Goal: Task Accomplishment & Management: Manage account settings

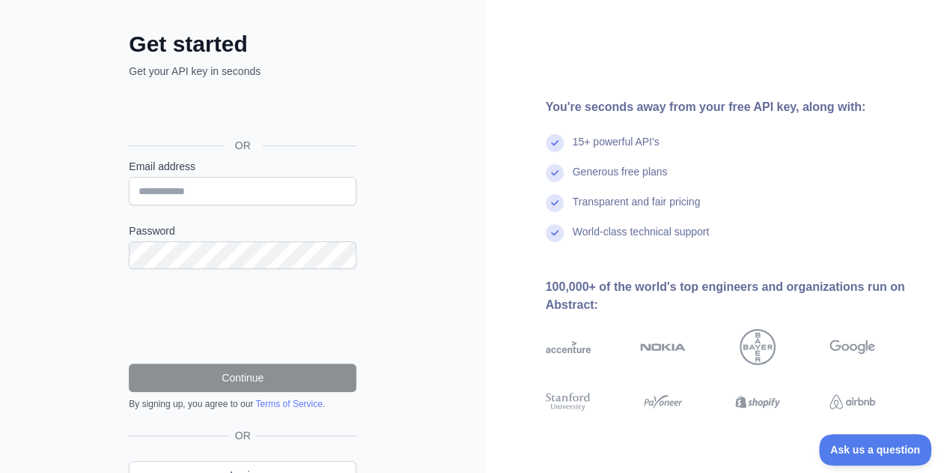
scroll to position [67, 0]
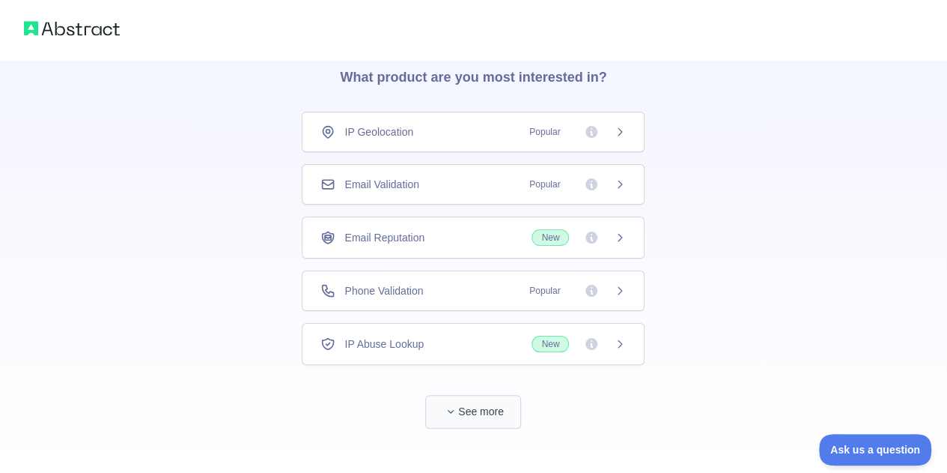
scroll to position [73, 0]
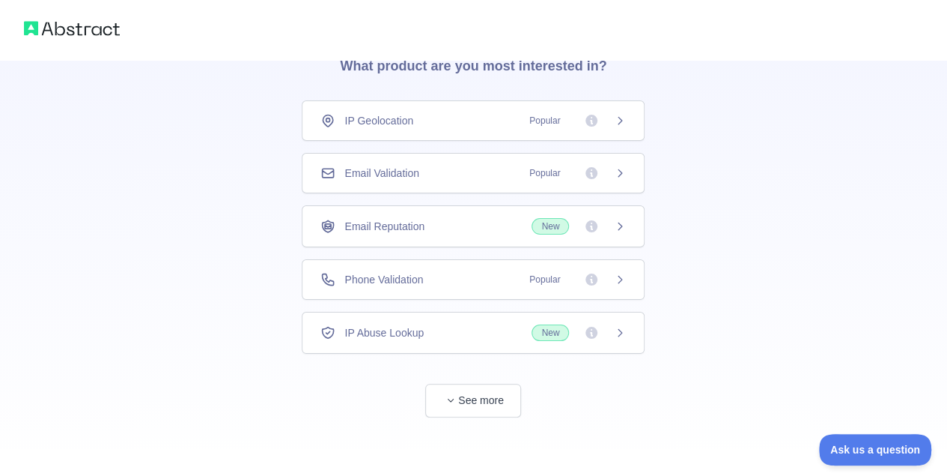
click at [500, 182] on div "Email Validation Popular" at bounding box center [473, 173] width 343 height 40
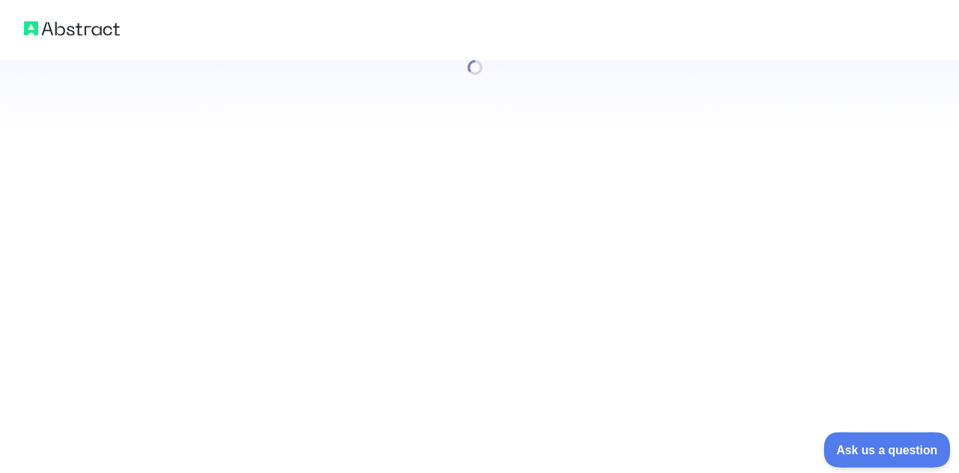
click at [839, 443] on span "Ask us a question" at bounding box center [879, 447] width 112 height 10
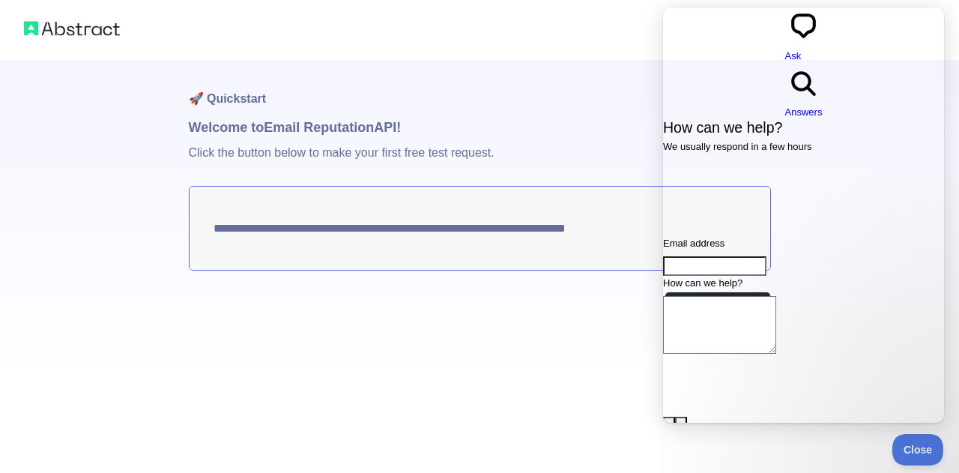
click at [584, 310] on div "Make test request" at bounding box center [480, 308] width 582 height 34
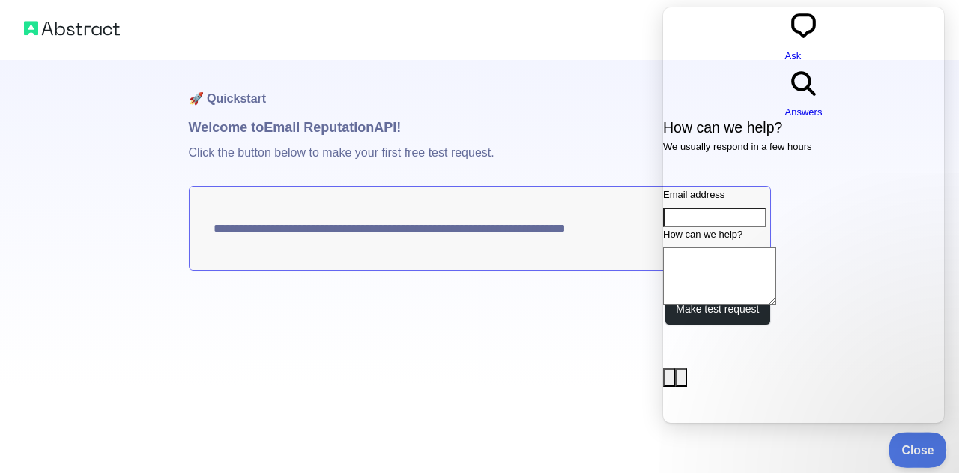
click at [917, 449] on span "Close" at bounding box center [913, 447] width 51 height 10
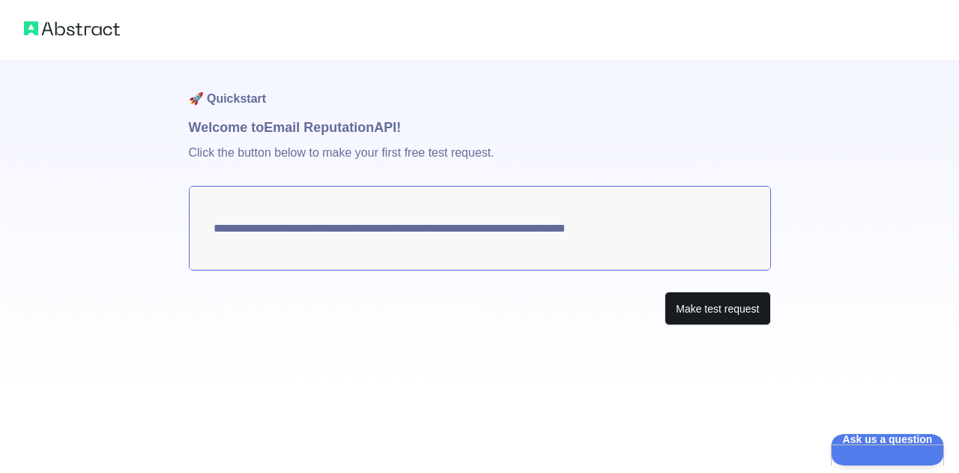
click at [707, 309] on button "Make test request" at bounding box center [717, 308] width 106 height 34
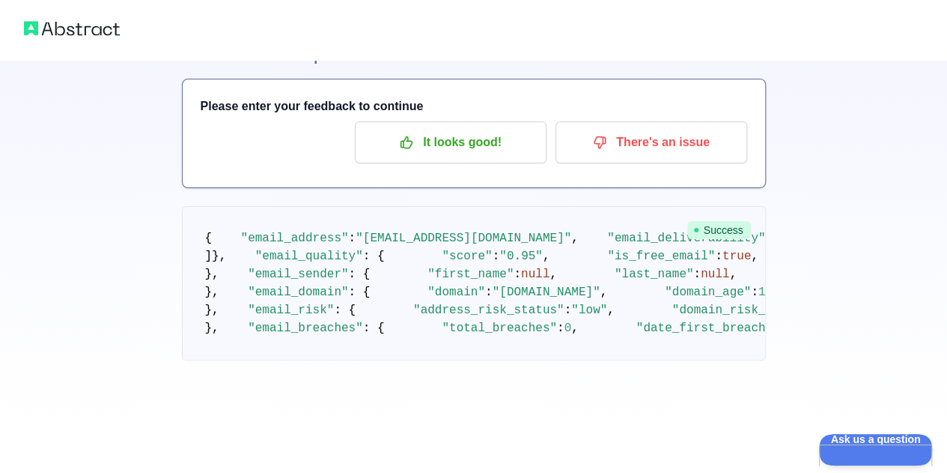
scroll to position [72, 0]
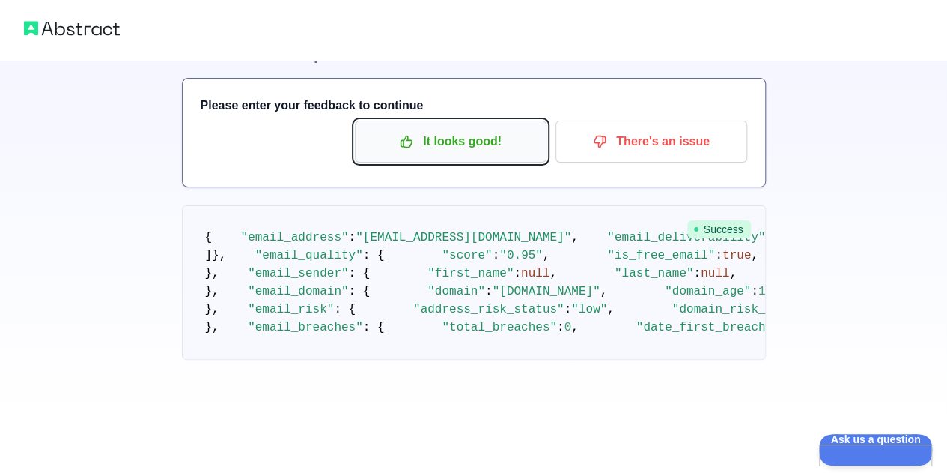
click at [476, 129] on p "It looks good!" at bounding box center [450, 141] width 169 height 25
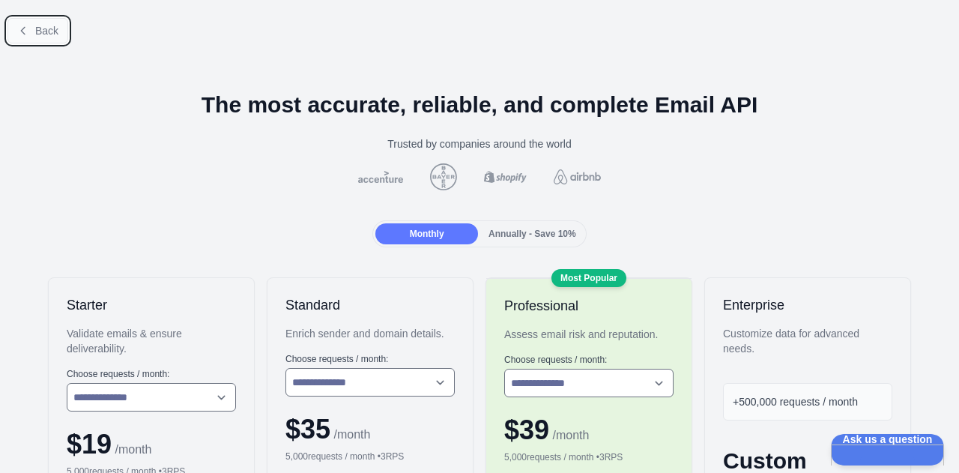
click at [41, 25] on span "Back" at bounding box center [46, 31] width 23 height 12
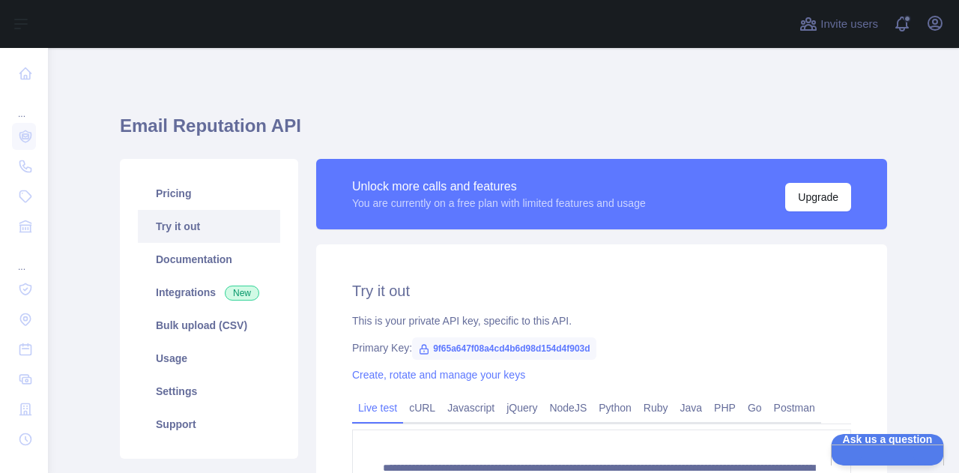
click at [41, 23] on button "Open sidebar" at bounding box center [21, 24] width 42 height 18
click at [939, 24] on icon "button" at bounding box center [935, 23] width 18 height 18
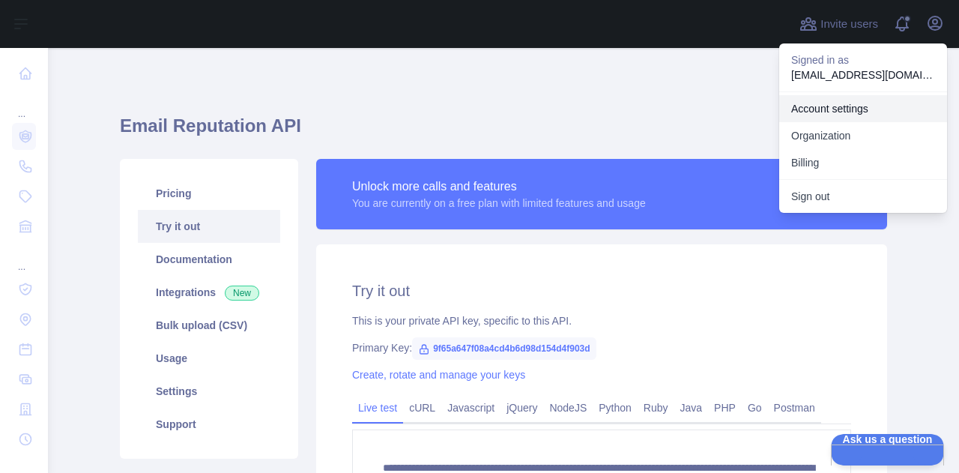
click at [875, 113] on link "Account settings" at bounding box center [863, 108] width 168 height 27
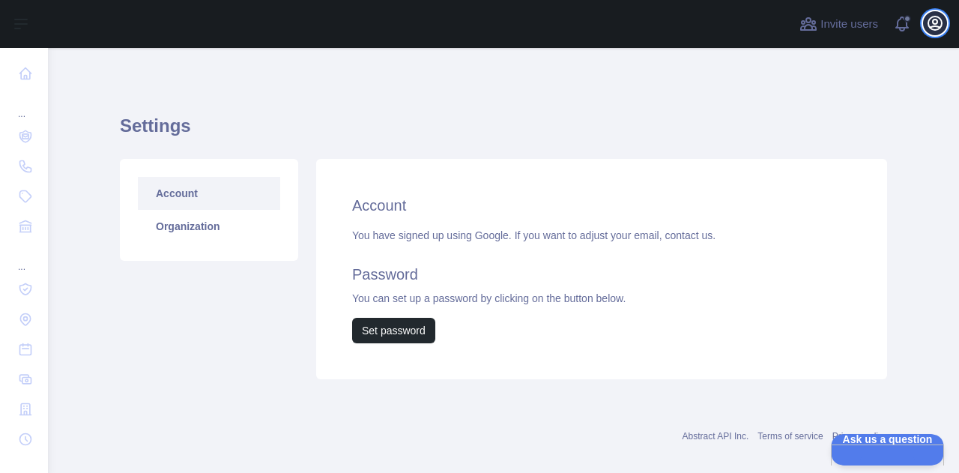
click at [941, 25] on icon "button" at bounding box center [934, 22] width 13 height 13
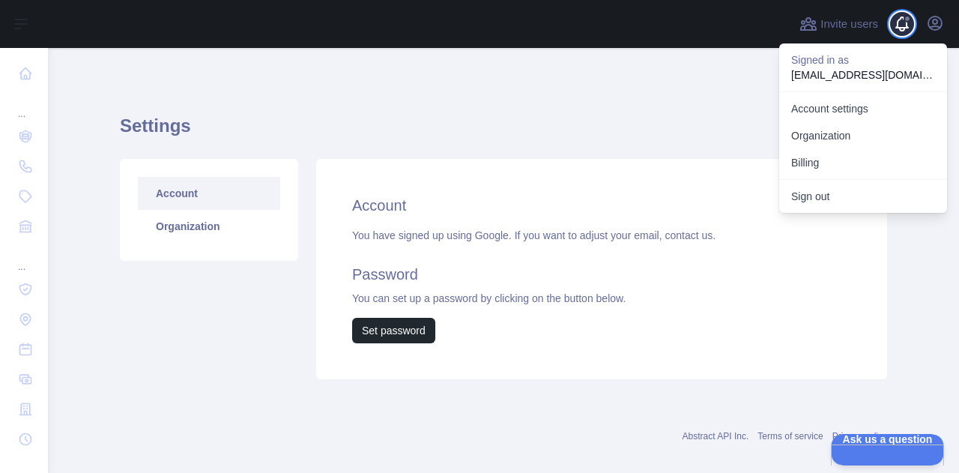
click at [918, 25] on span at bounding box center [908, 24] width 30 height 48
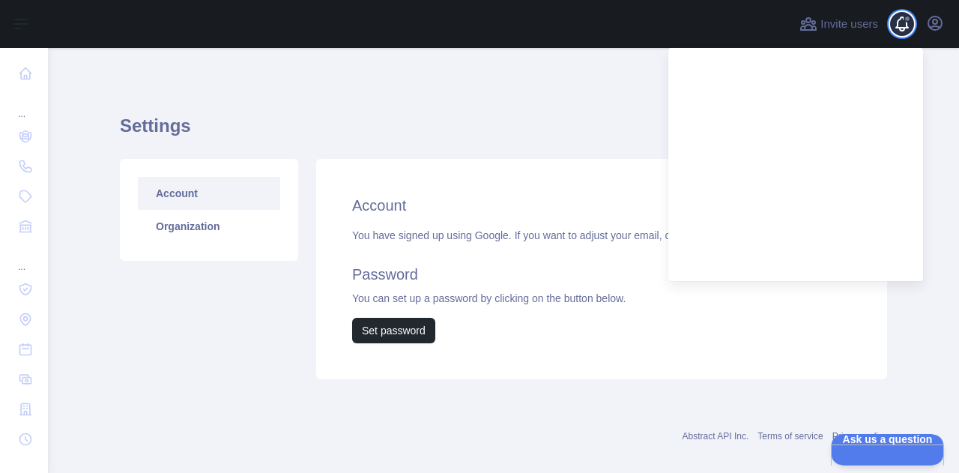
click at [909, 22] on span at bounding box center [908, 24] width 30 height 48
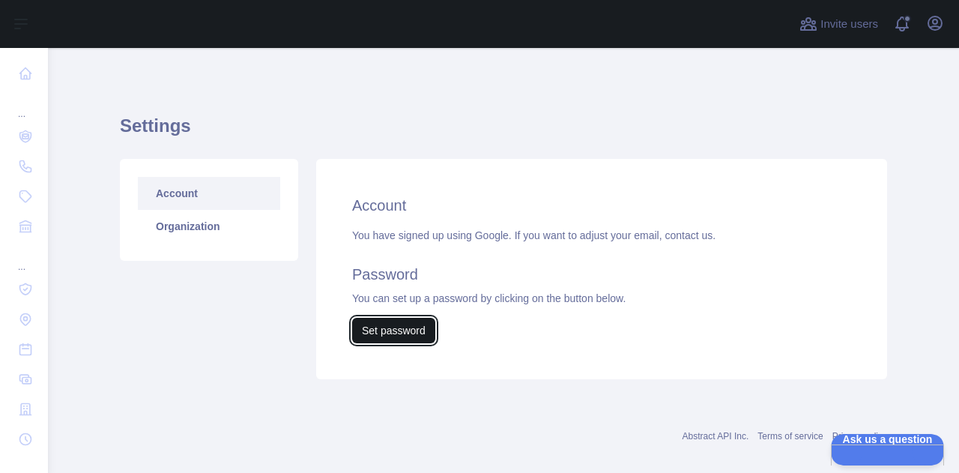
click at [393, 326] on button "Set password" at bounding box center [393, 330] width 83 height 25
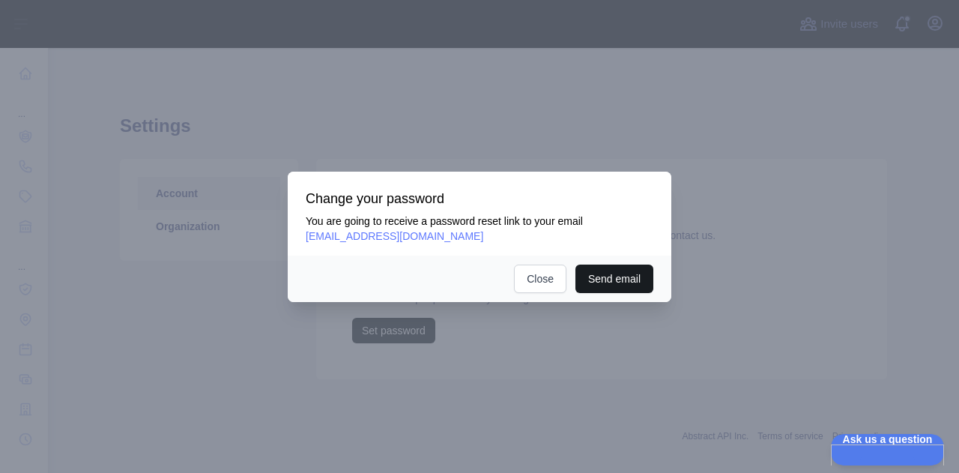
click at [596, 278] on button "Send email" at bounding box center [614, 278] width 78 height 28
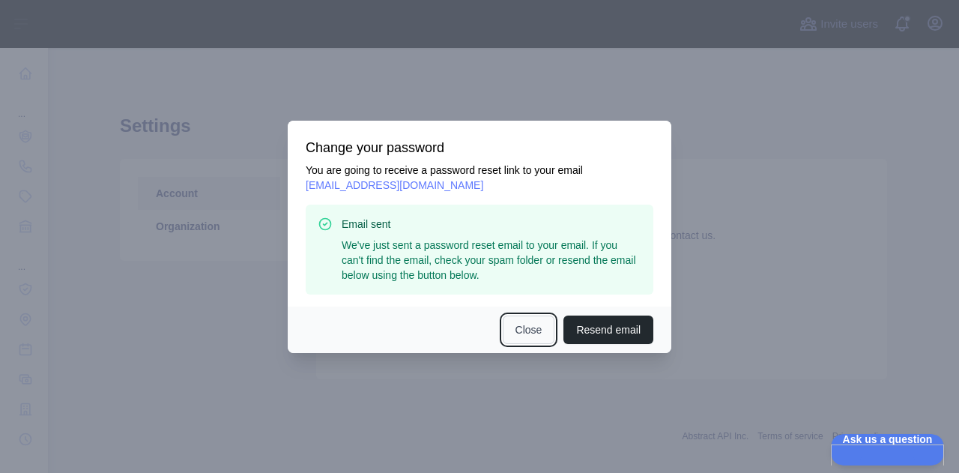
click at [536, 338] on button "Close" at bounding box center [529, 329] width 52 height 28
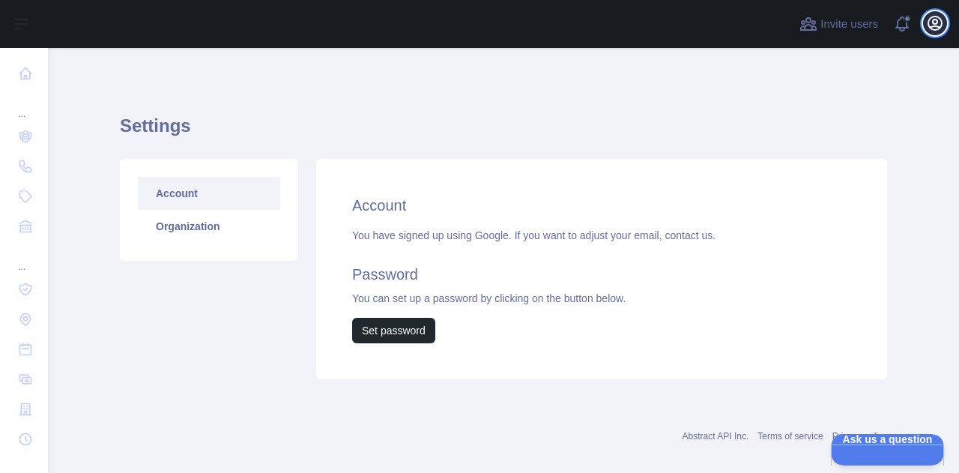
click at [945, 19] on button "Open user menu" at bounding box center [935, 23] width 24 height 24
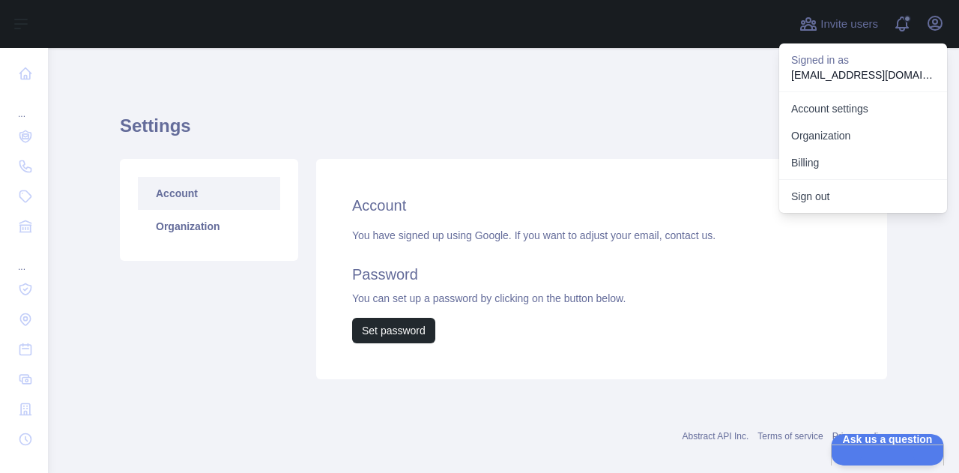
click at [887, 73] on p "[EMAIL_ADDRESS][DOMAIN_NAME]" at bounding box center [863, 74] width 144 height 15
click at [863, 100] on link "Account settings" at bounding box center [863, 108] width 168 height 27
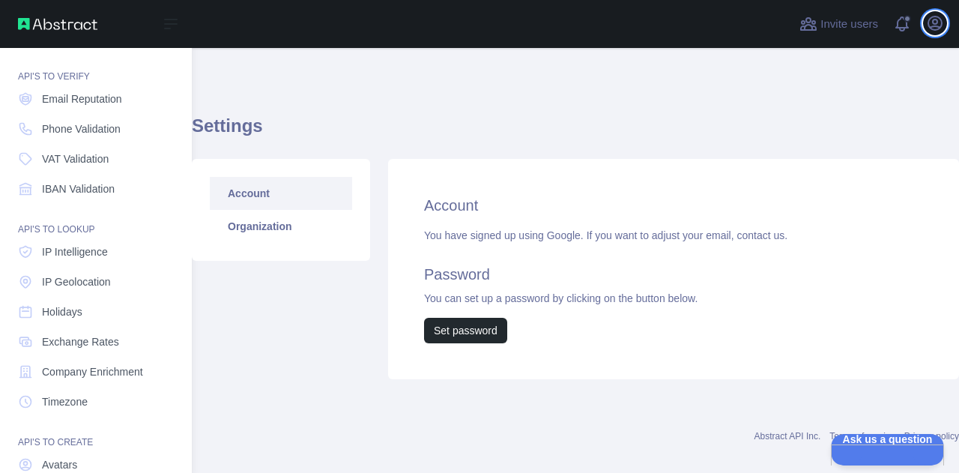
scroll to position [37, 0]
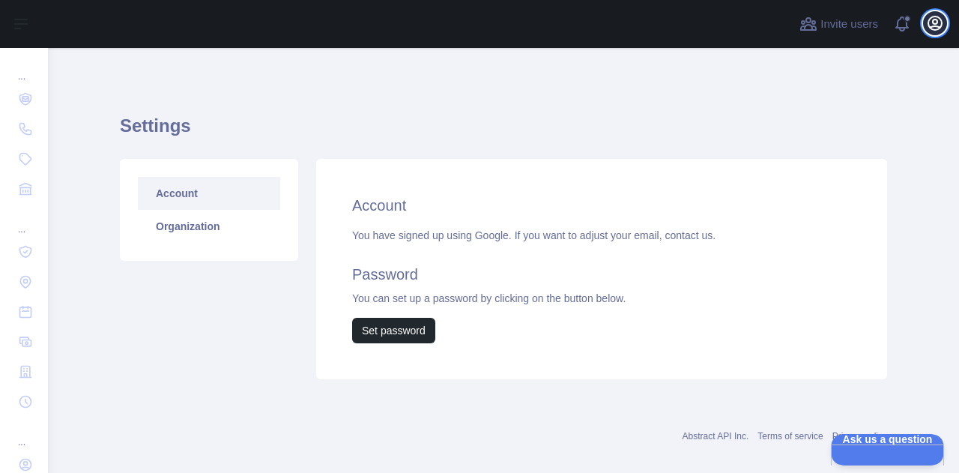
click at [936, 20] on icon "button" at bounding box center [934, 22] width 13 height 13
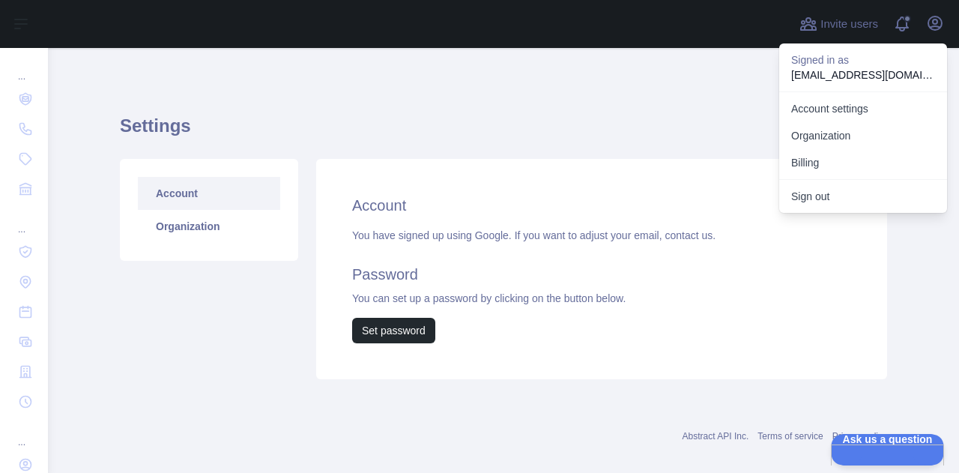
click at [874, 68] on p "[EMAIL_ADDRESS][DOMAIN_NAME]" at bounding box center [863, 74] width 144 height 15
copy p "[EMAIL_ADDRESS][DOMAIN_NAME]"
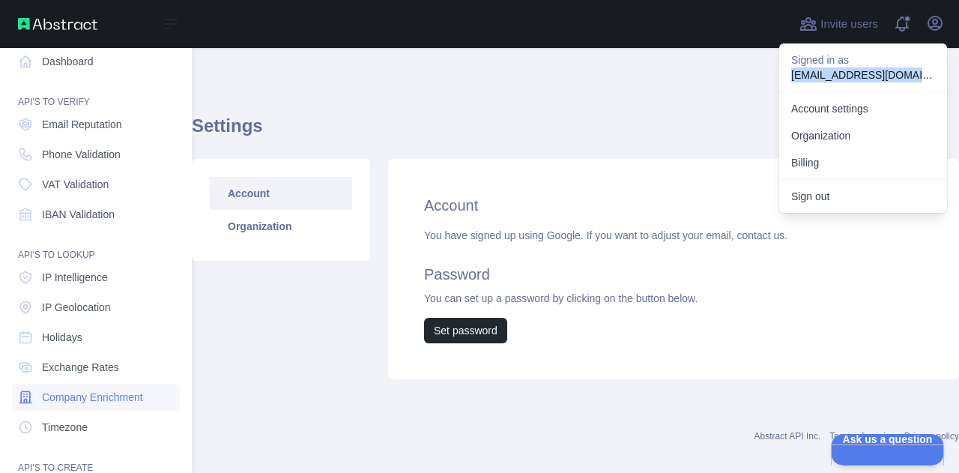
scroll to position [10, 0]
click at [103, 127] on span "Email Reputation" at bounding box center [82, 125] width 80 height 15
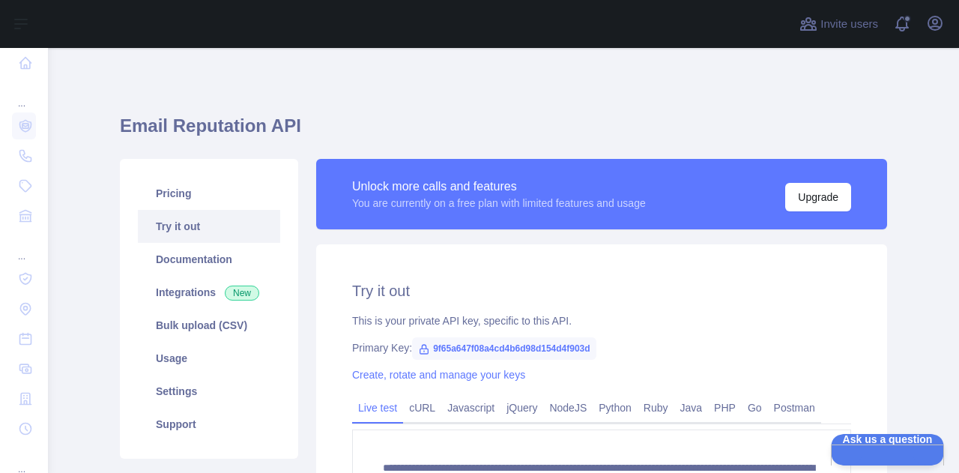
scroll to position [74, 0]
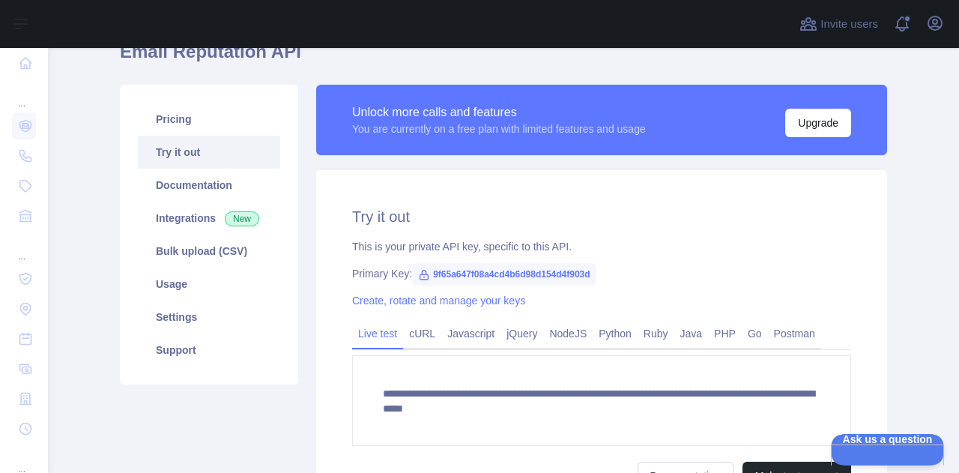
click at [420, 273] on icon at bounding box center [424, 274] width 8 height 9
click at [495, 280] on span "9f65a647f08a4cd4b6d98d154d4f903d" at bounding box center [503, 274] width 183 height 22
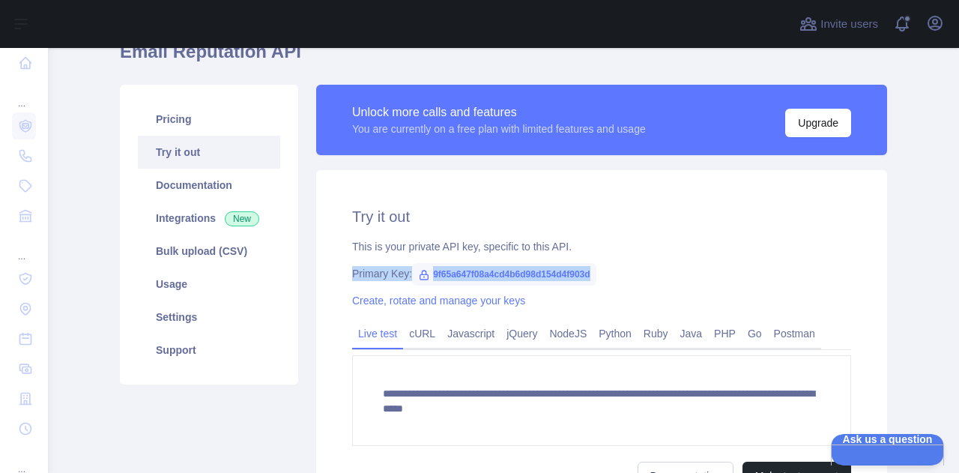
click at [495, 280] on span "9f65a647f08a4cd4b6d98d154d4f903d" at bounding box center [503, 274] width 183 height 22
click at [572, 273] on span "9f65a647f08a4cd4b6d98d154d4f903d" at bounding box center [503, 274] width 183 height 22
click at [580, 269] on span "9f65a647f08a4cd4b6d98d154d4f903d" at bounding box center [503, 274] width 183 height 22
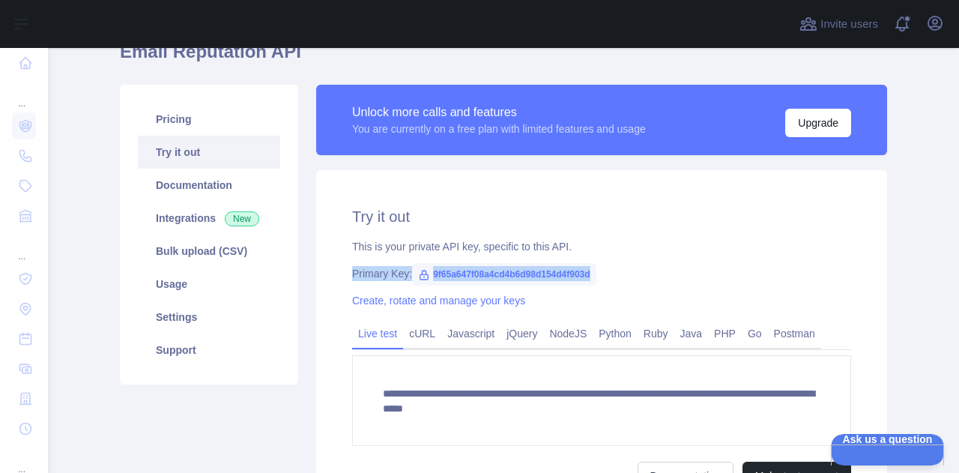
click at [580, 269] on span "9f65a647f08a4cd4b6d98d154d4f903d" at bounding box center [503, 274] width 183 height 22
click at [630, 266] on div "Primary Key: 9f65a647f08a4cd4b6d98d154d4f903d" at bounding box center [601, 273] width 499 height 15
click at [572, 275] on span "9f65a647f08a4cd4b6d98d154d4f903d" at bounding box center [503, 274] width 183 height 22
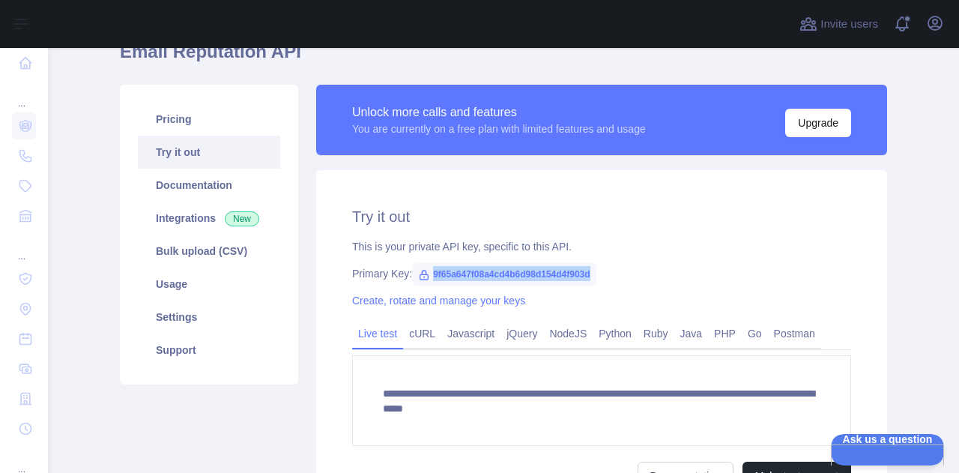
copy span "9f65a647f08a4cd4b6d98d154d4f903d"
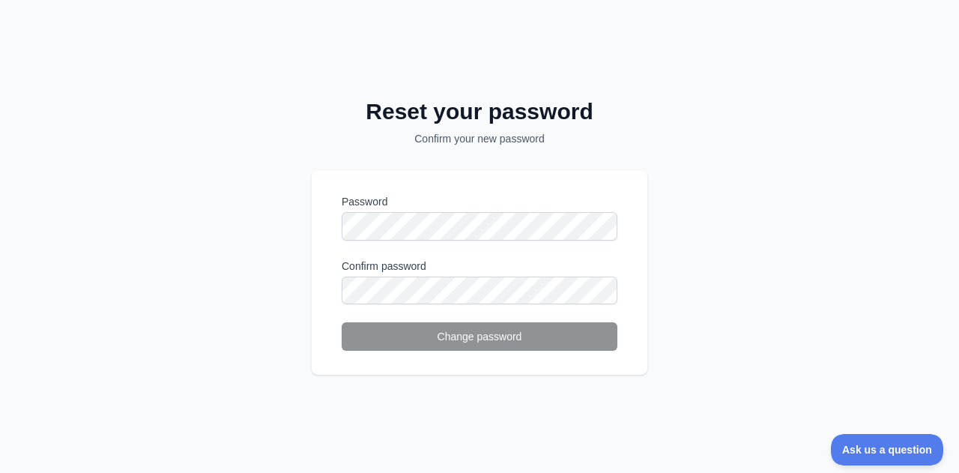
click at [654, 151] on div "Reset your password Confirm your new password Password Confirm password Change …" at bounding box center [479, 236] width 959 height 473
click at [438, 305] on form "Password Confirm password Change password" at bounding box center [480, 272] width 276 height 157
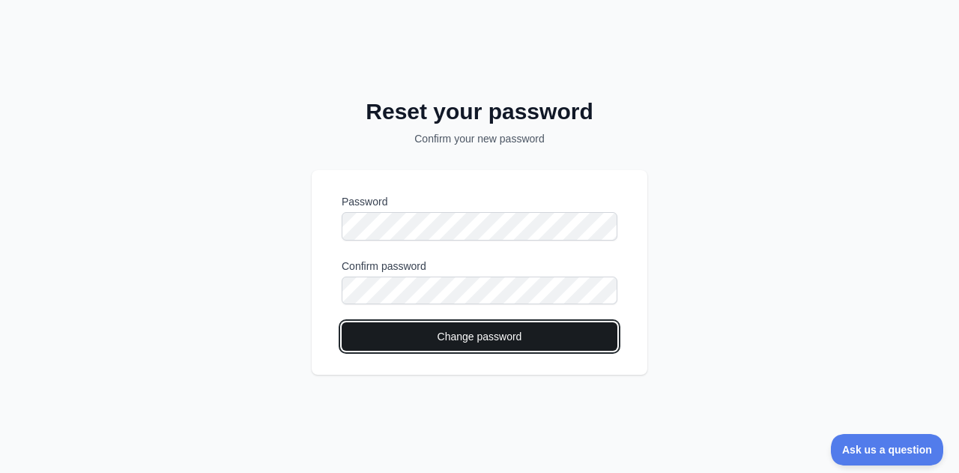
click at [426, 327] on button "Change password" at bounding box center [480, 336] width 276 height 28
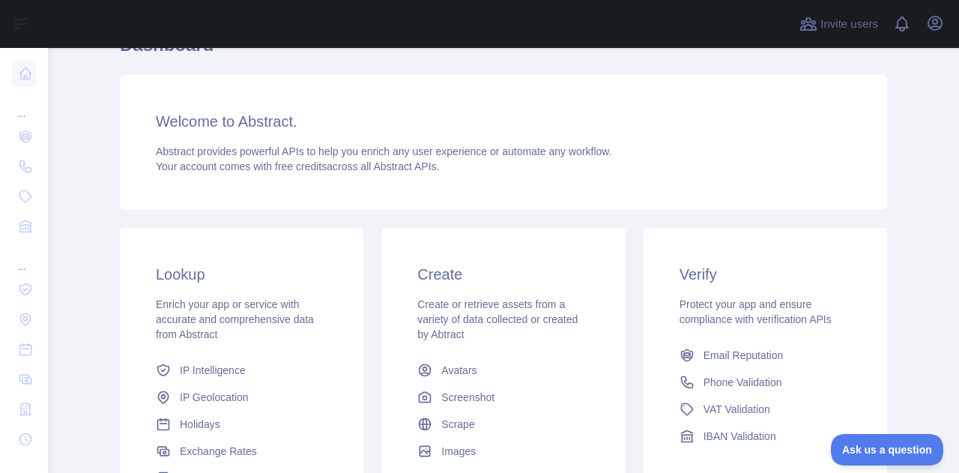
scroll to position [75, 0]
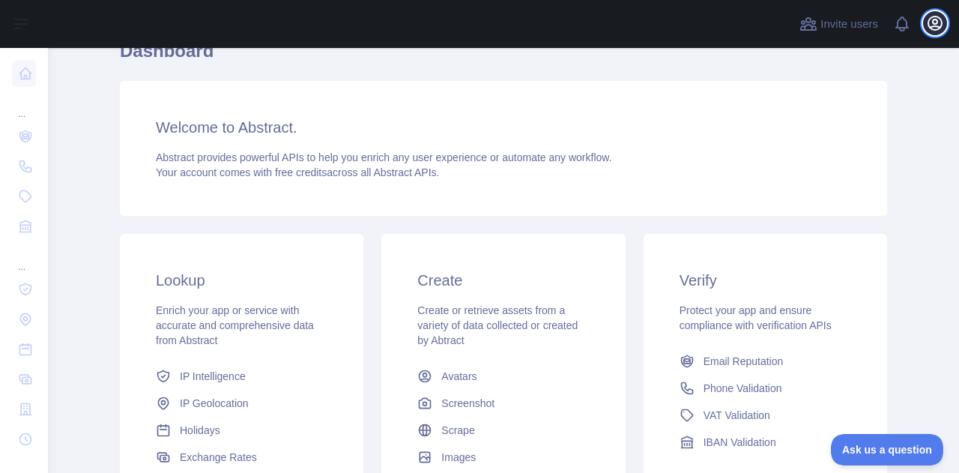
click at [932, 22] on icon "button" at bounding box center [935, 23] width 18 height 18
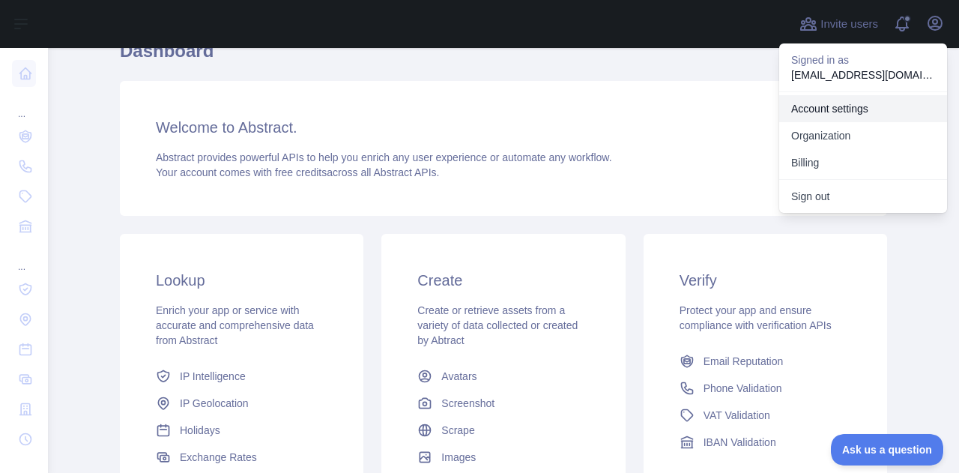
click at [894, 103] on link "Account settings" at bounding box center [863, 108] width 168 height 27
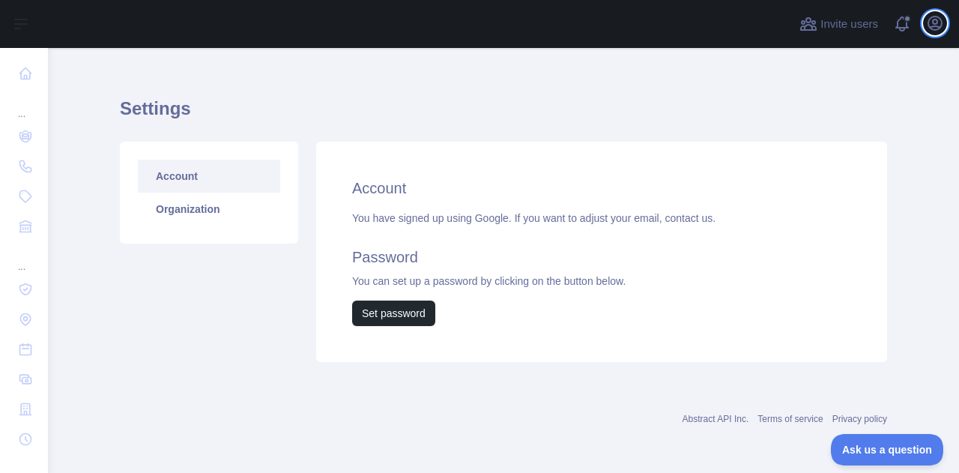
scroll to position [16, 0]
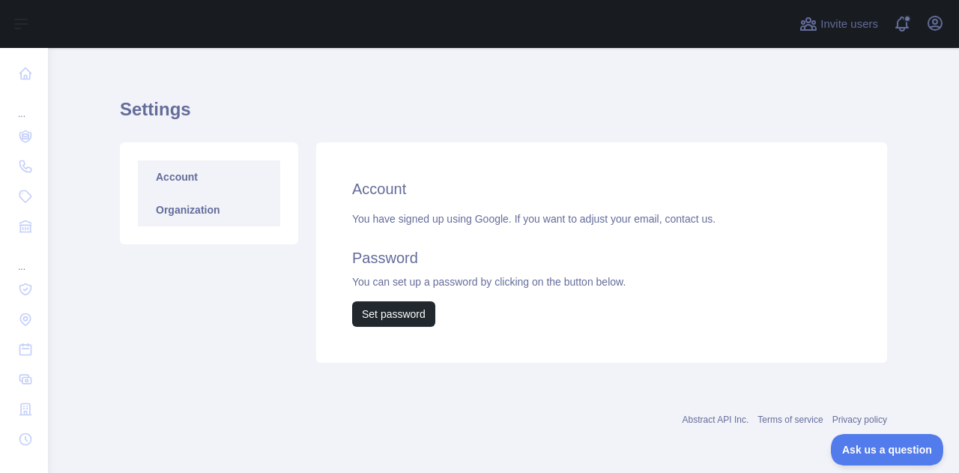
click at [208, 206] on link "Organization" at bounding box center [209, 209] width 142 height 33
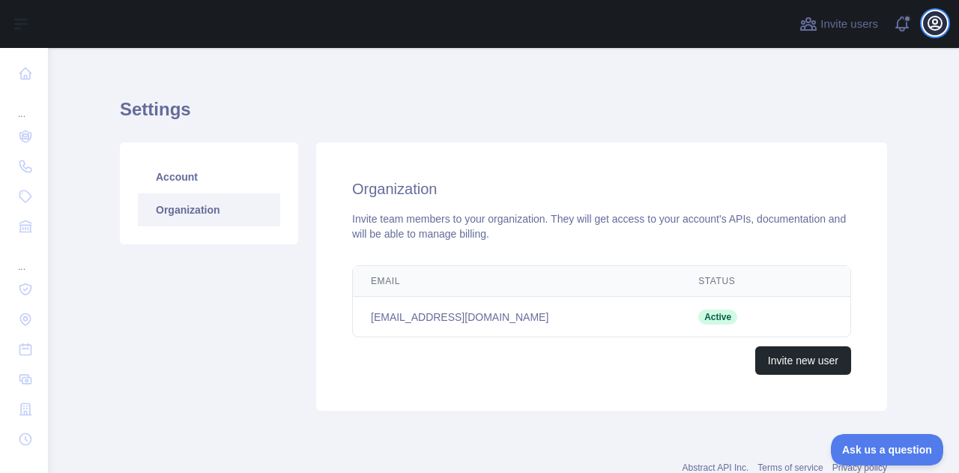
click at [936, 23] on icon "button" at bounding box center [934, 22] width 13 height 13
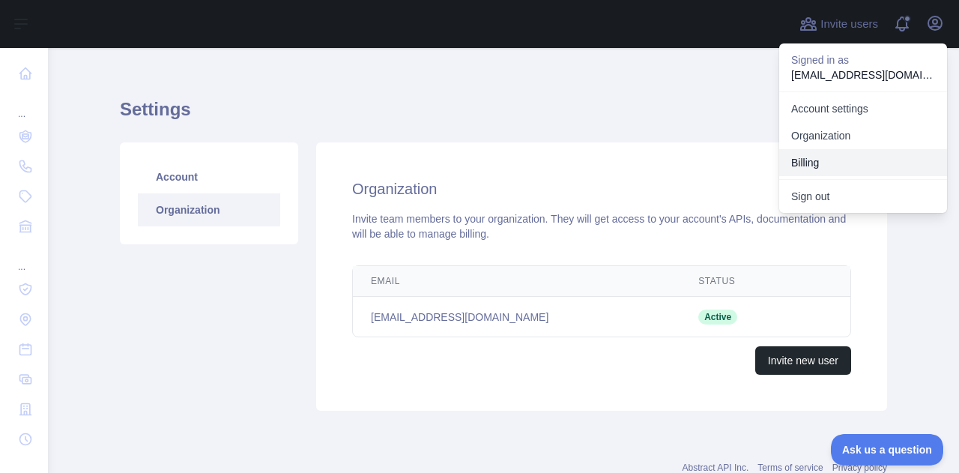
click at [903, 155] on button "Billing" at bounding box center [863, 162] width 168 height 27
